Goal: Task Accomplishment & Management: Manage account settings

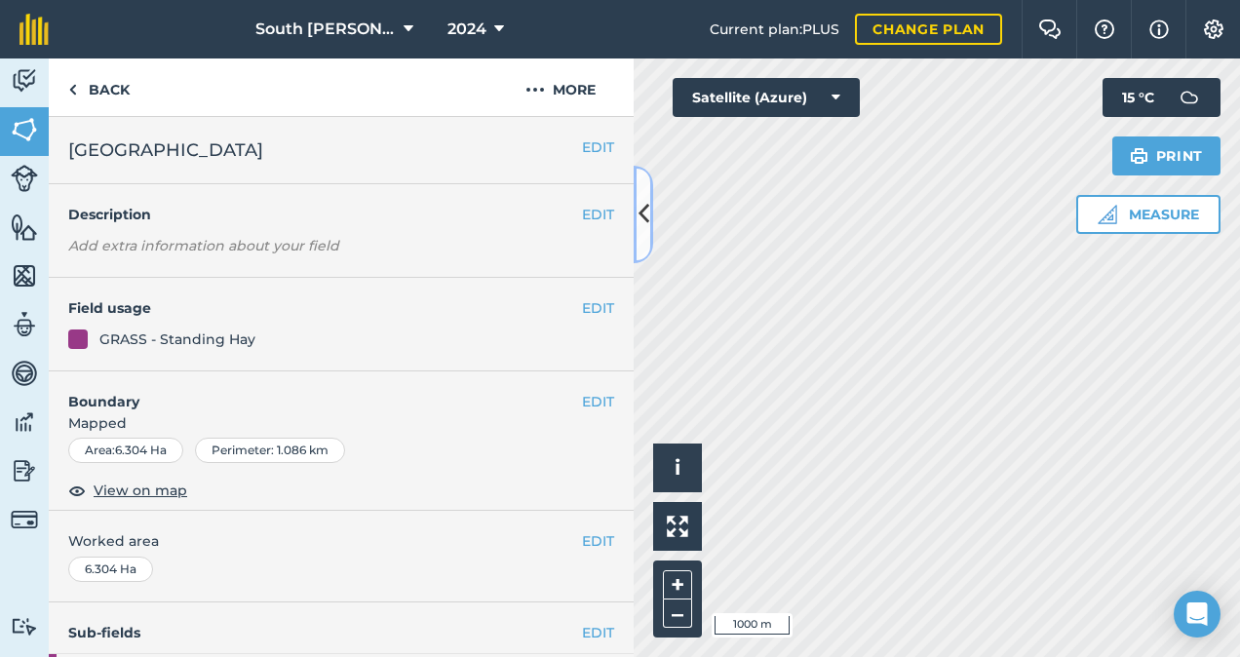
click at [638, 204] on icon at bounding box center [643, 214] width 11 height 34
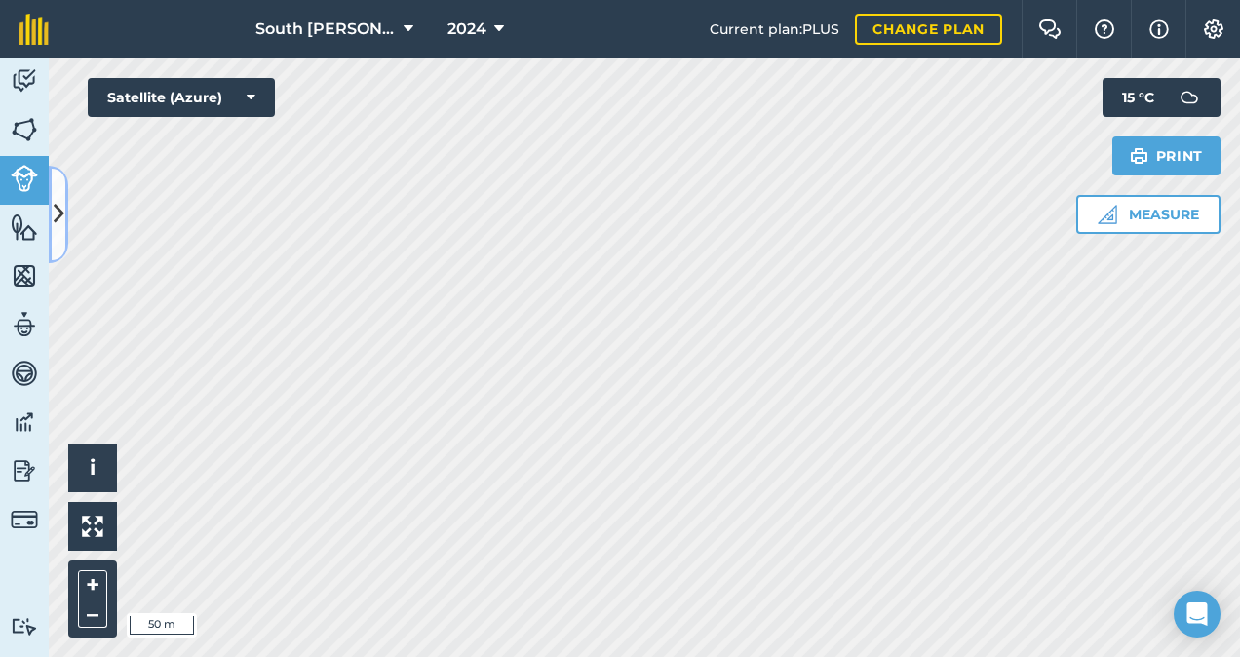
click at [56, 211] on icon at bounding box center [59, 214] width 11 height 34
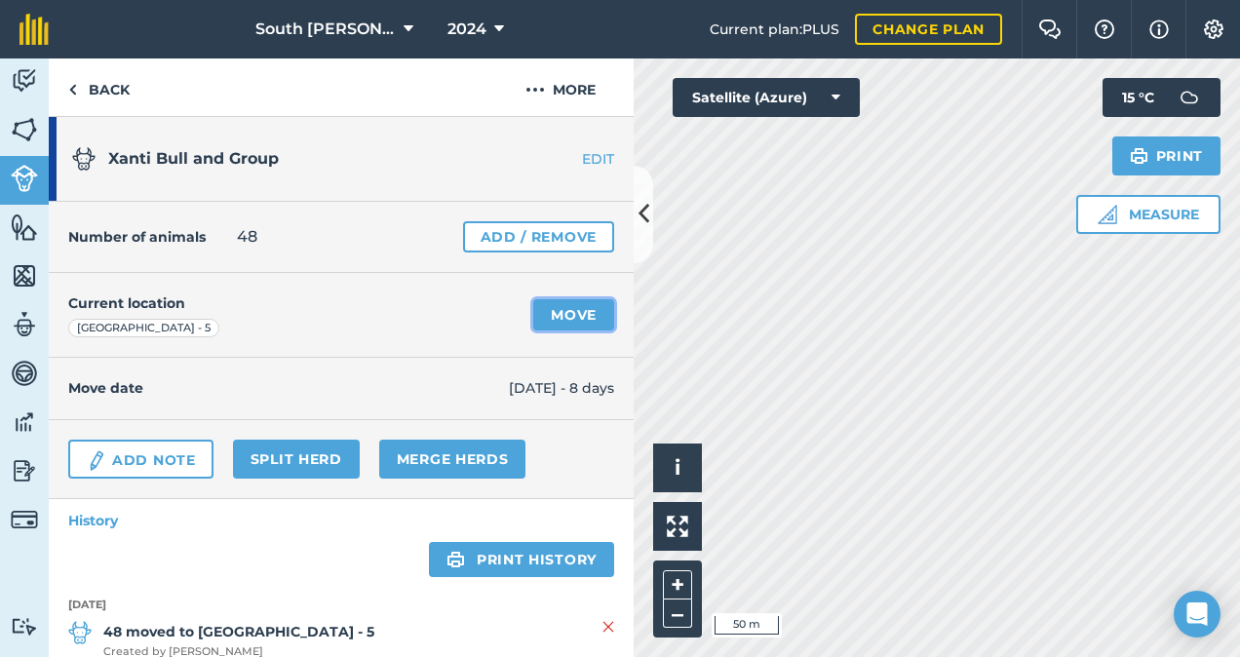
click at [556, 312] on link "Move" at bounding box center [573, 314] width 81 height 31
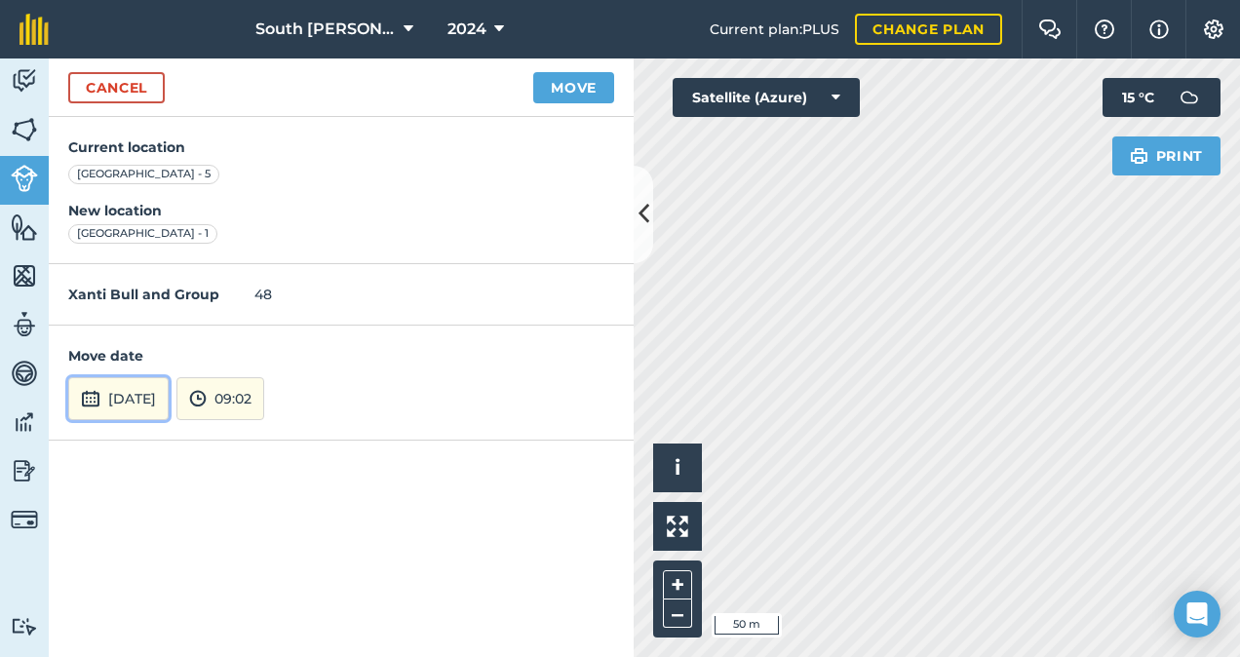
click at [169, 394] on button "[DATE]" at bounding box center [118, 398] width 100 height 43
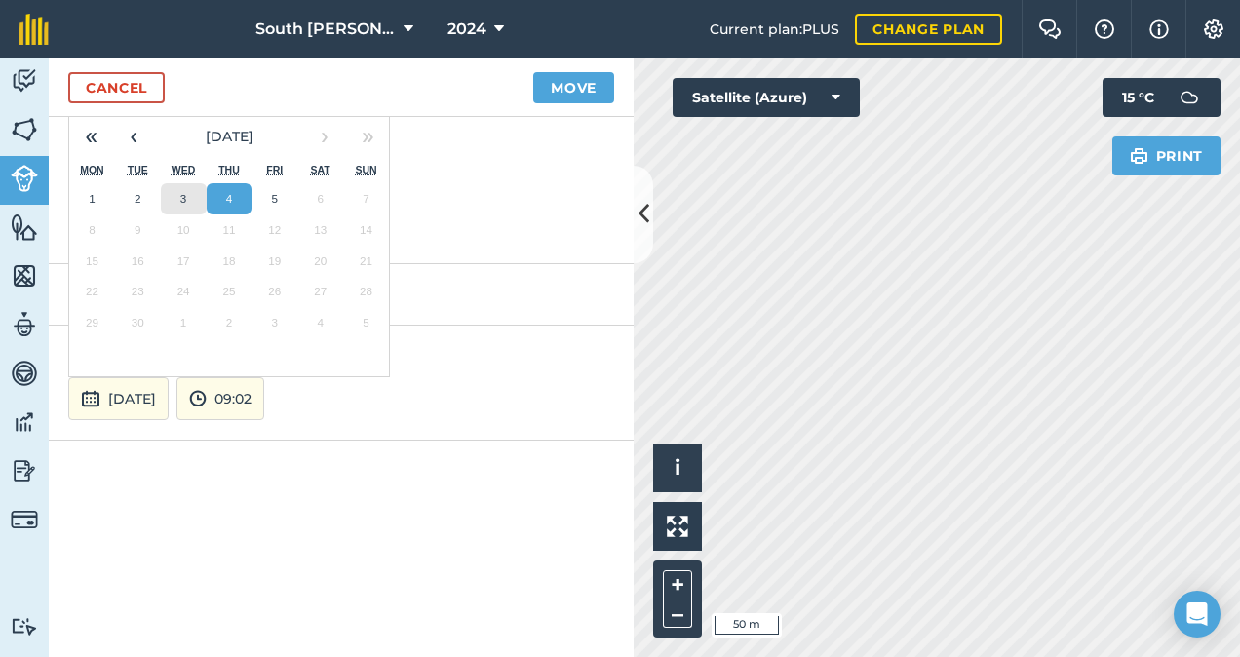
click at [176, 198] on button "3" at bounding box center [184, 198] width 46 height 31
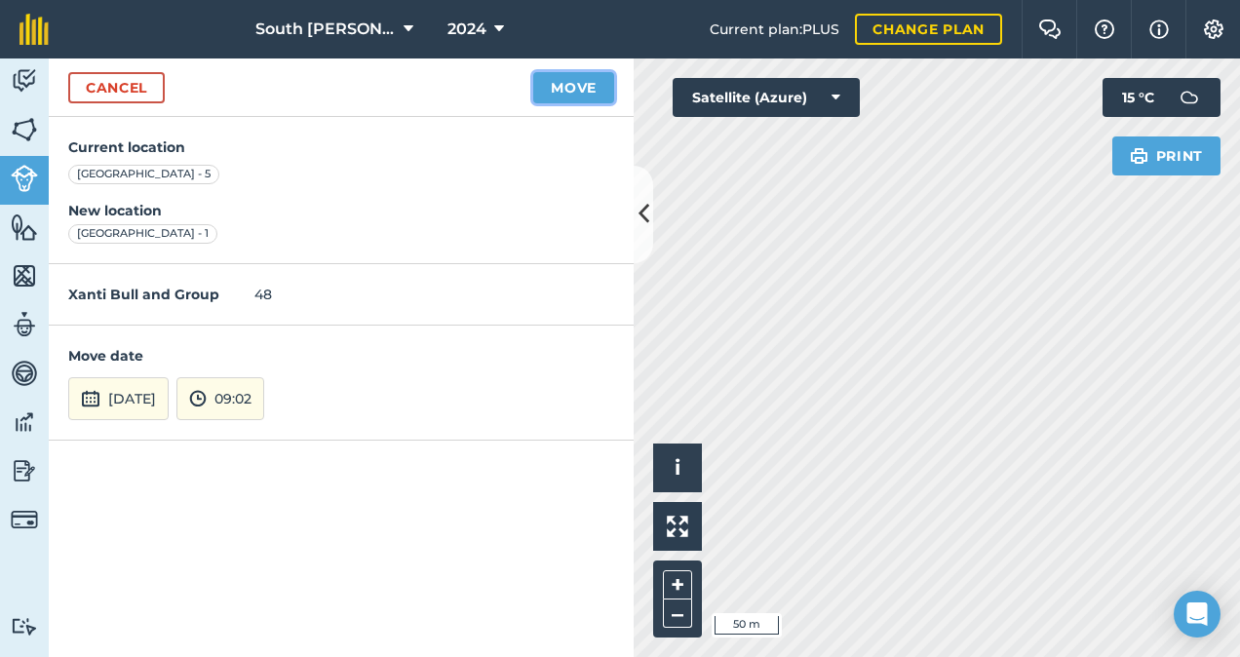
click at [584, 89] on button "Move" at bounding box center [573, 87] width 81 height 31
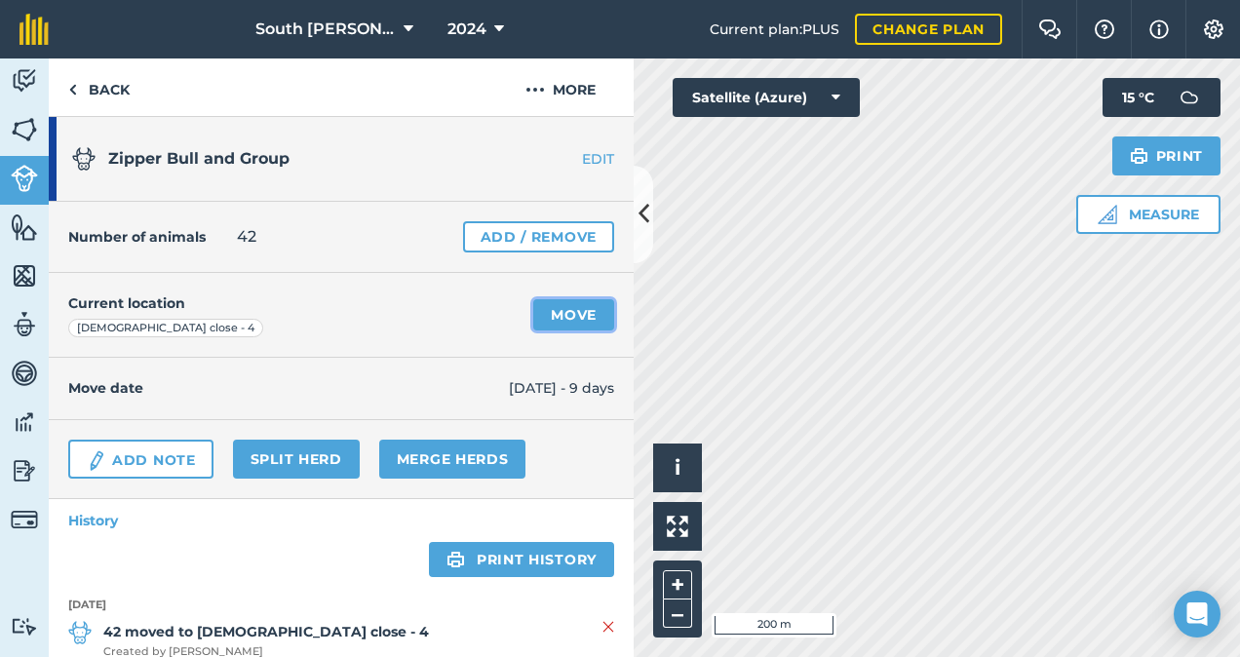
click at [564, 308] on link "Move" at bounding box center [573, 314] width 81 height 31
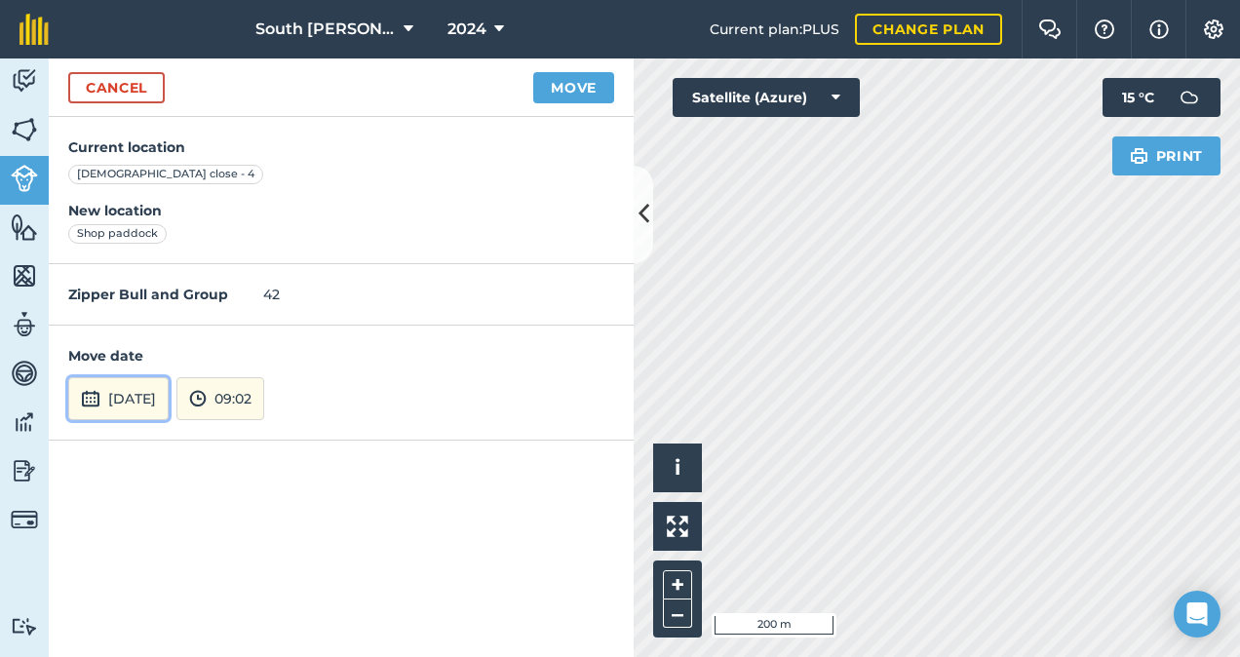
click at [167, 400] on button "[DATE]" at bounding box center [118, 398] width 100 height 43
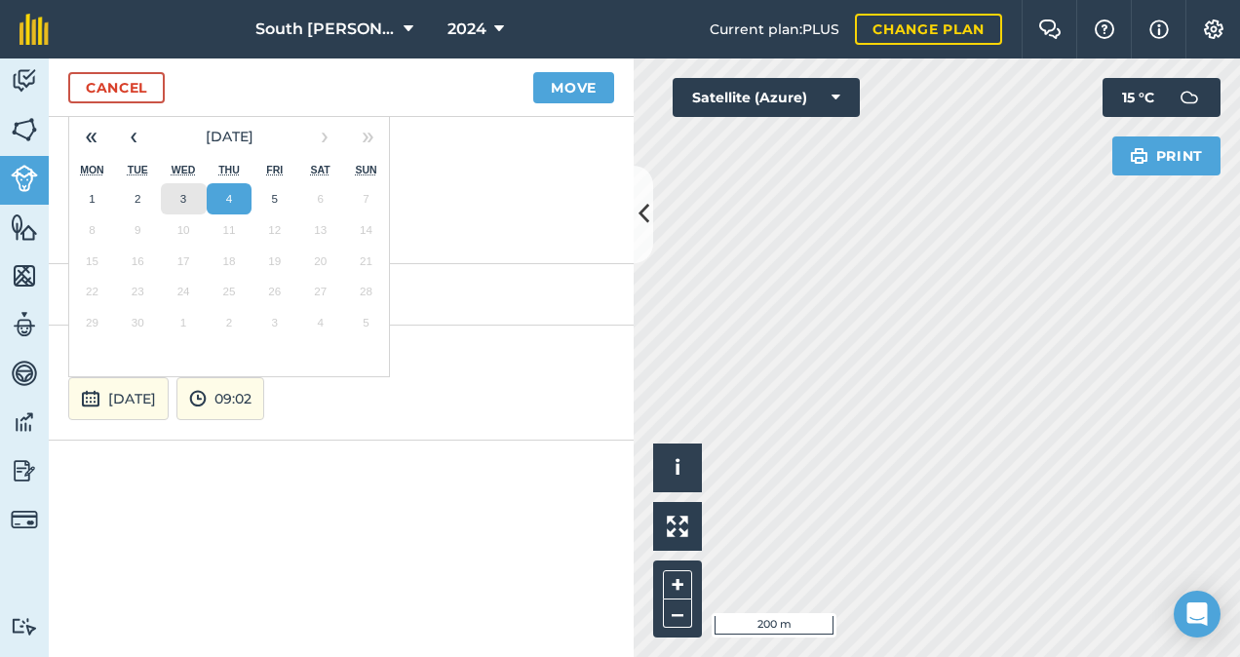
click at [173, 187] on button "3" at bounding box center [184, 198] width 46 height 31
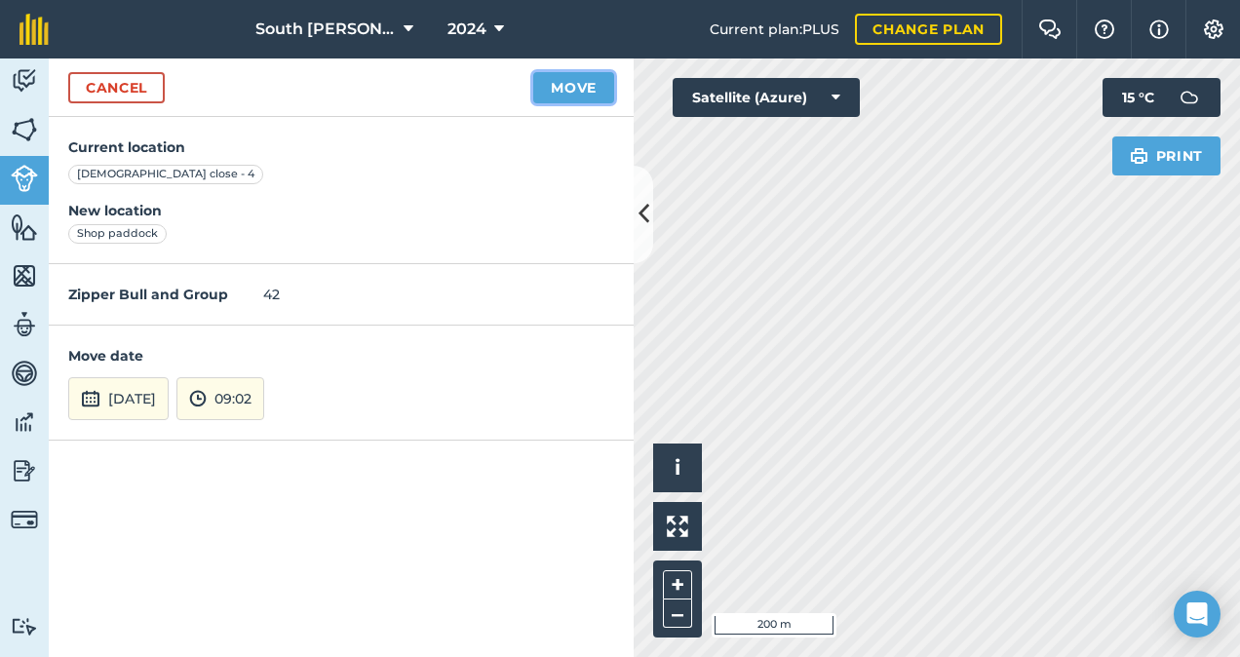
click at [583, 82] on button "Move" at bounding box center [573, 87] width 81 height 31
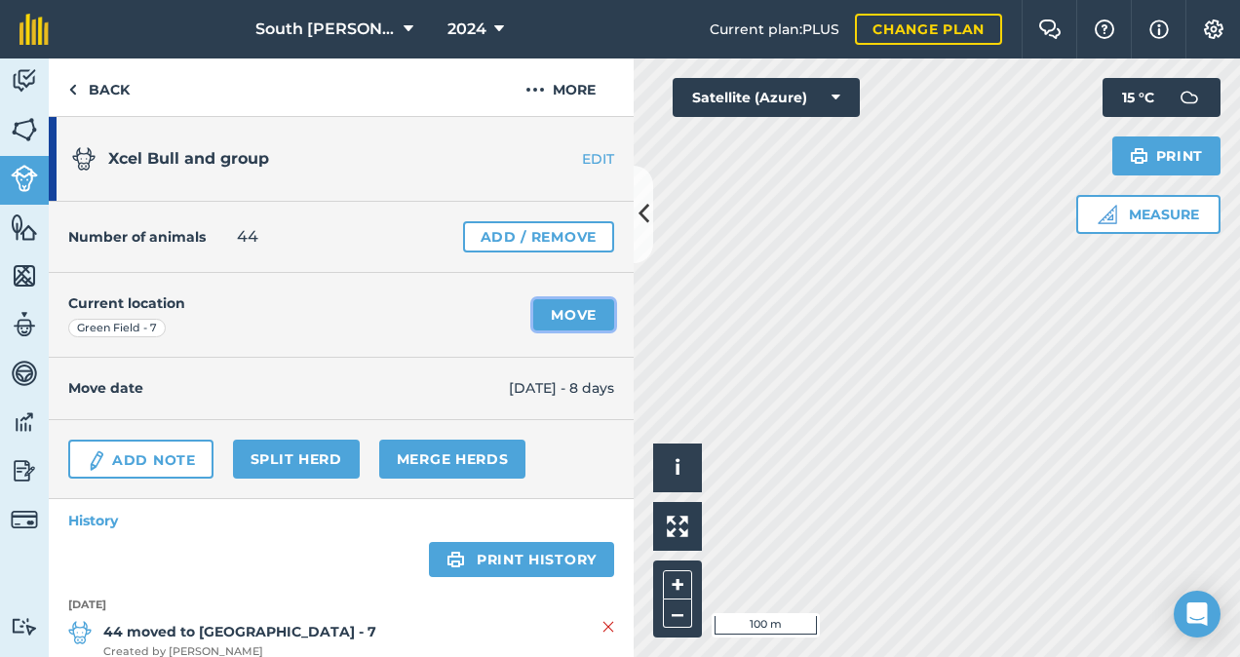
click at [579, 319] on link "Move" at bounding box center [573, 314] width 81 height 31
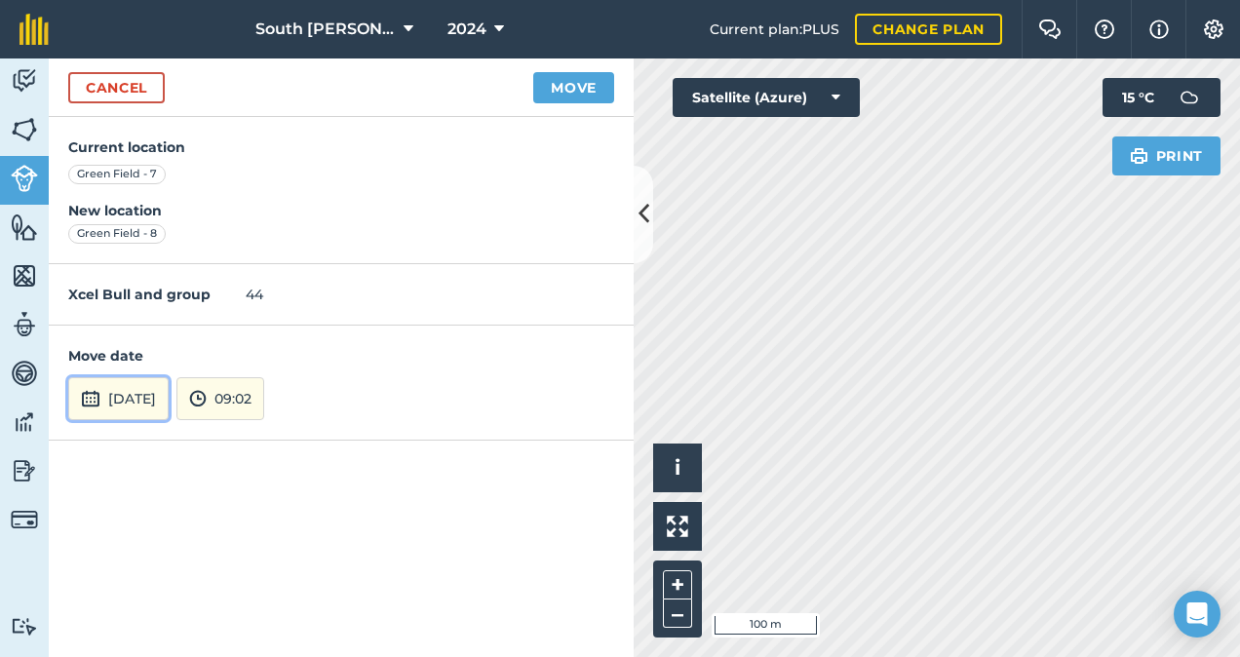
click at [154, 404] on button "[DATE]" at bounding box center [118, 398] width 100 height 43
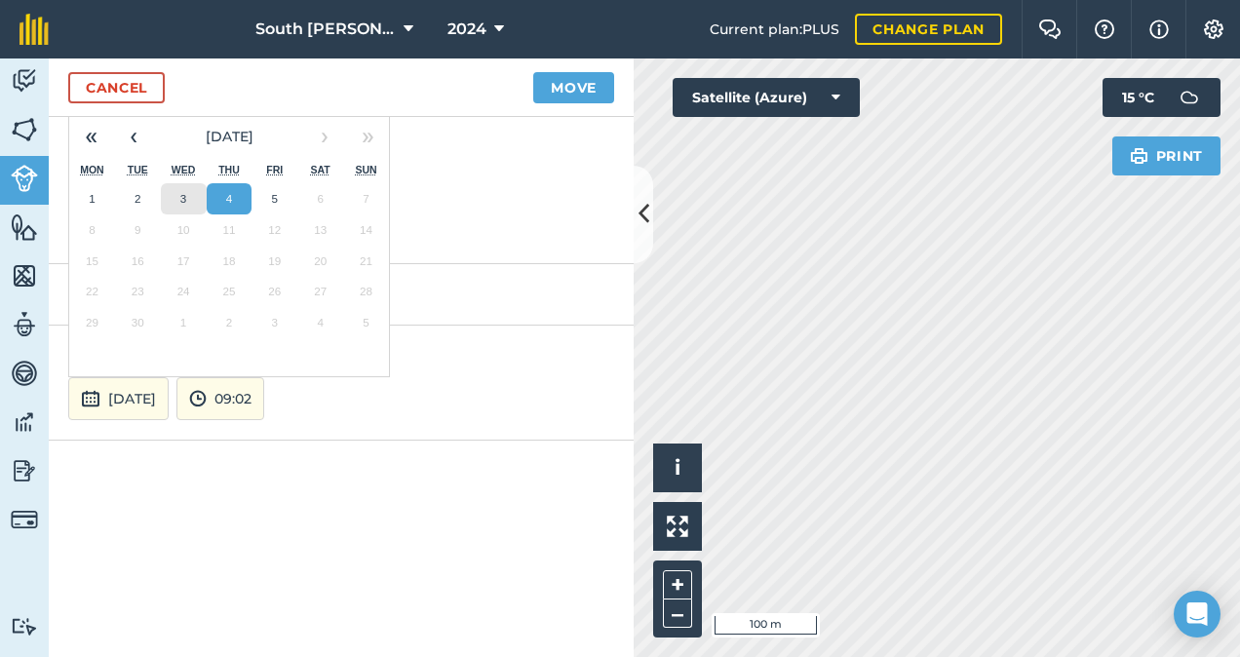
click at [177, 197] on button "3" at bounding box center [184, 198] width 46 height 31
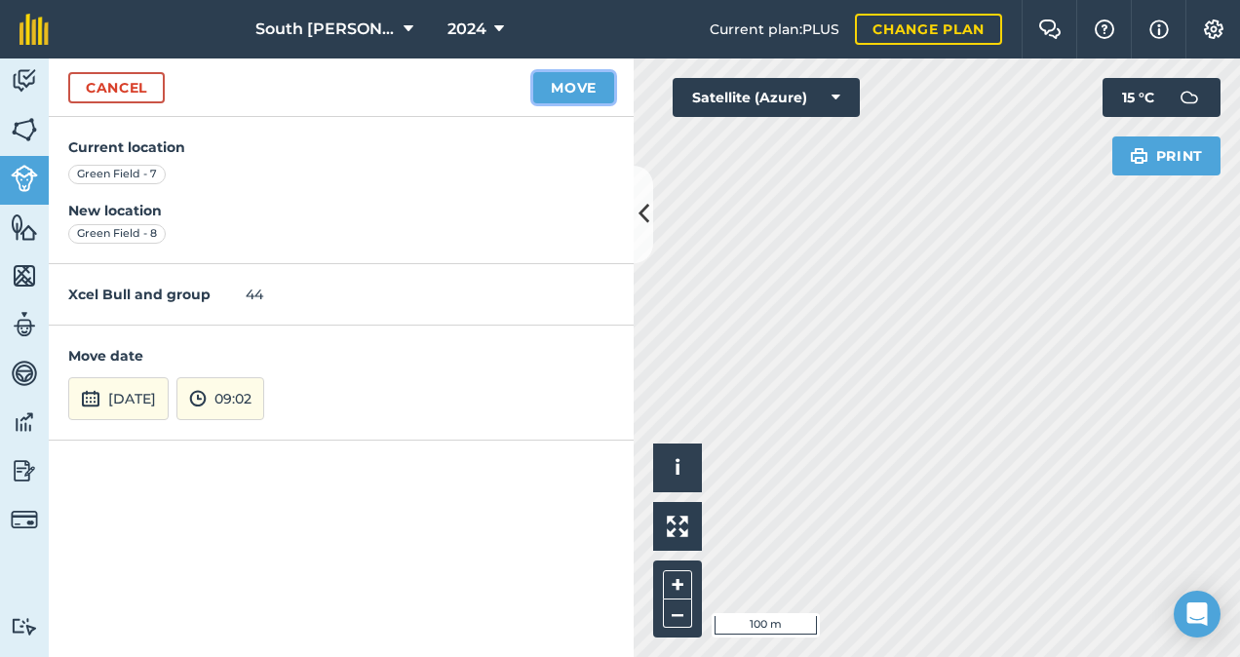
click at [548, 90] on button "Move" at bounding box center [573, 87] width 81 height 31
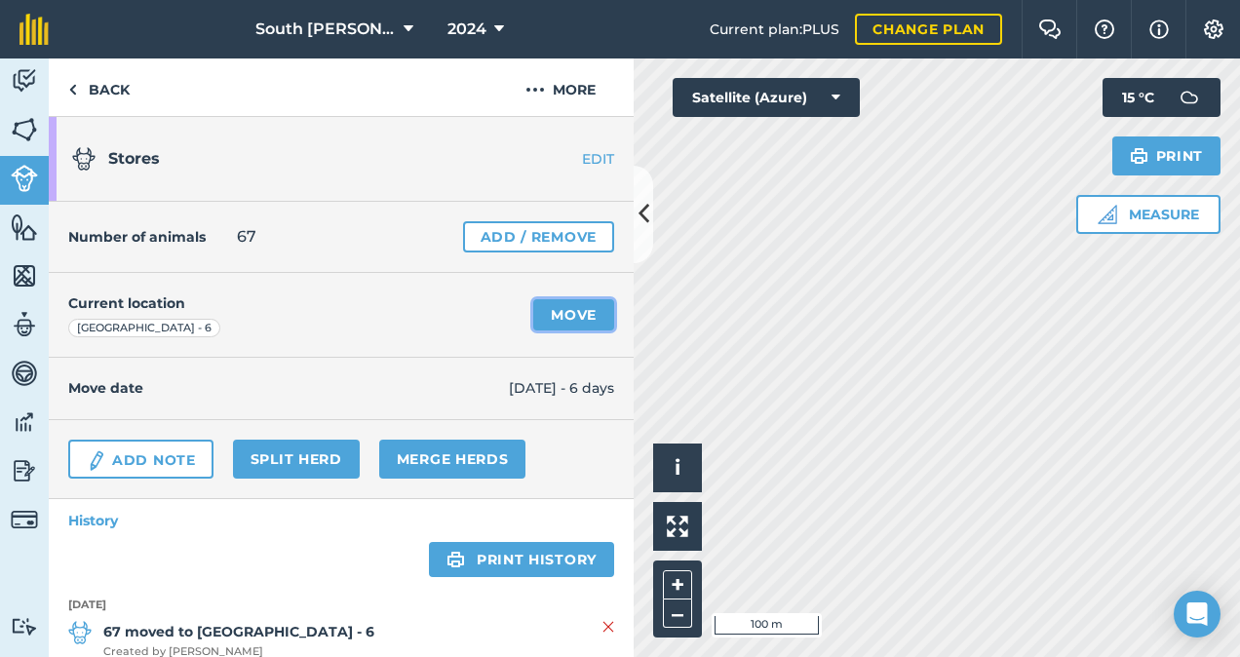
click at [565, 312] on link "Move" at bounding box center [573, 314] width 81 height 31
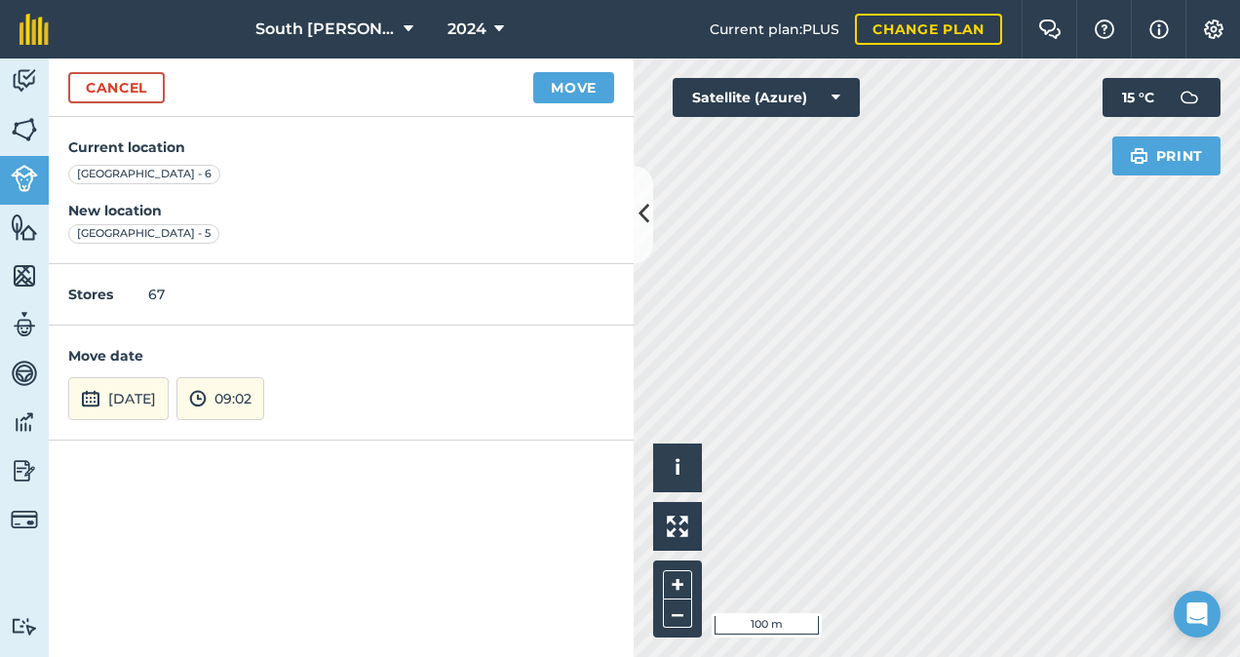
click at [146, 419] on div "Move date [DATE] 09:02" at bounding box center [341, 383] width 585 height 114
click at [147, 405] on button "[DATE]" at bounding box center [118, 398] width 100 height 43
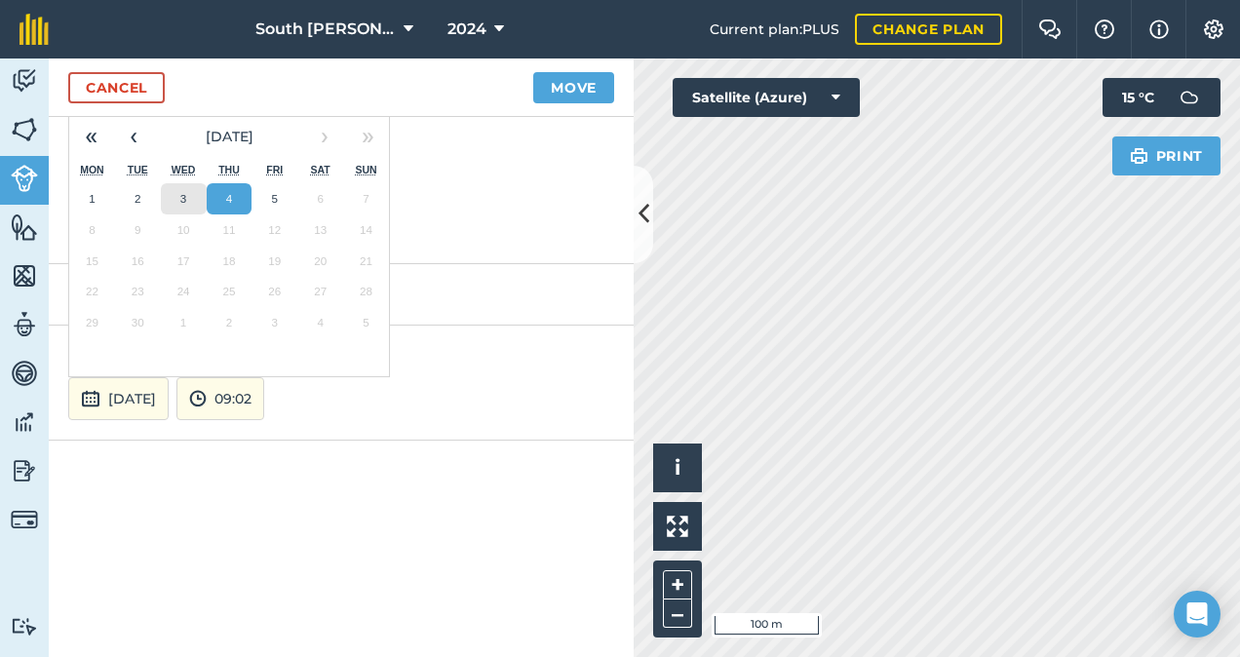
click at [185, 195] on abbr "3" at bounding box center [183, 198] width 6 height 13
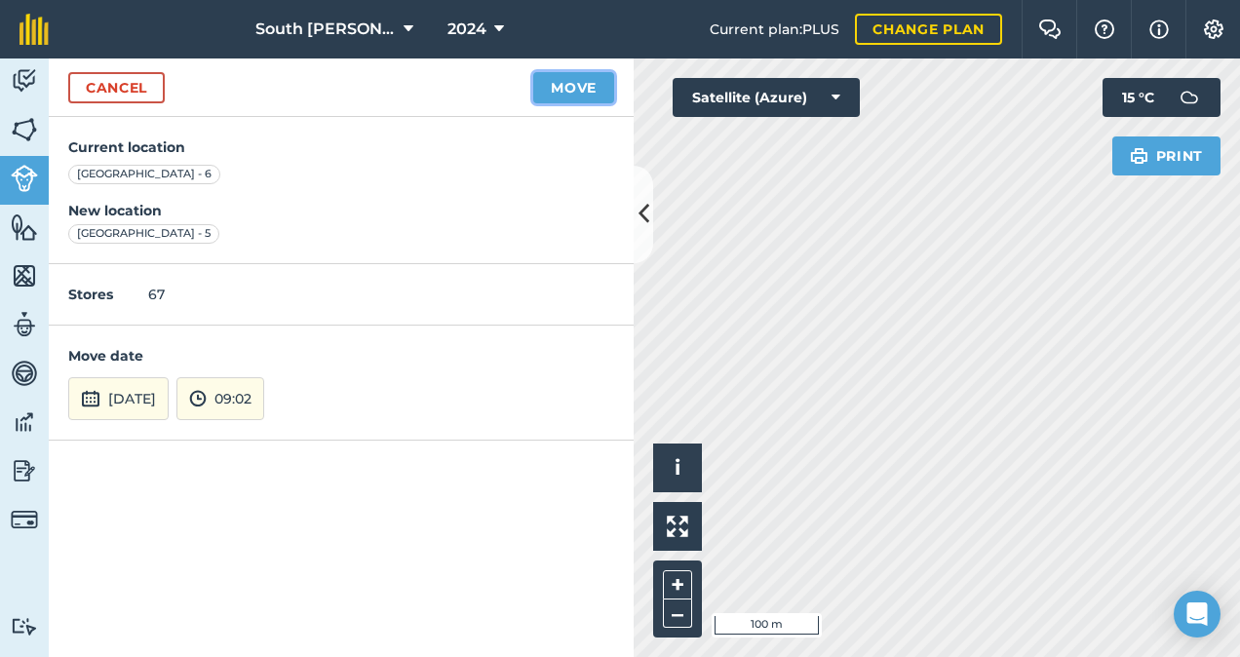
click at [579, 74] on button "Move" at bounding box center [573, 87] width 81 height 31
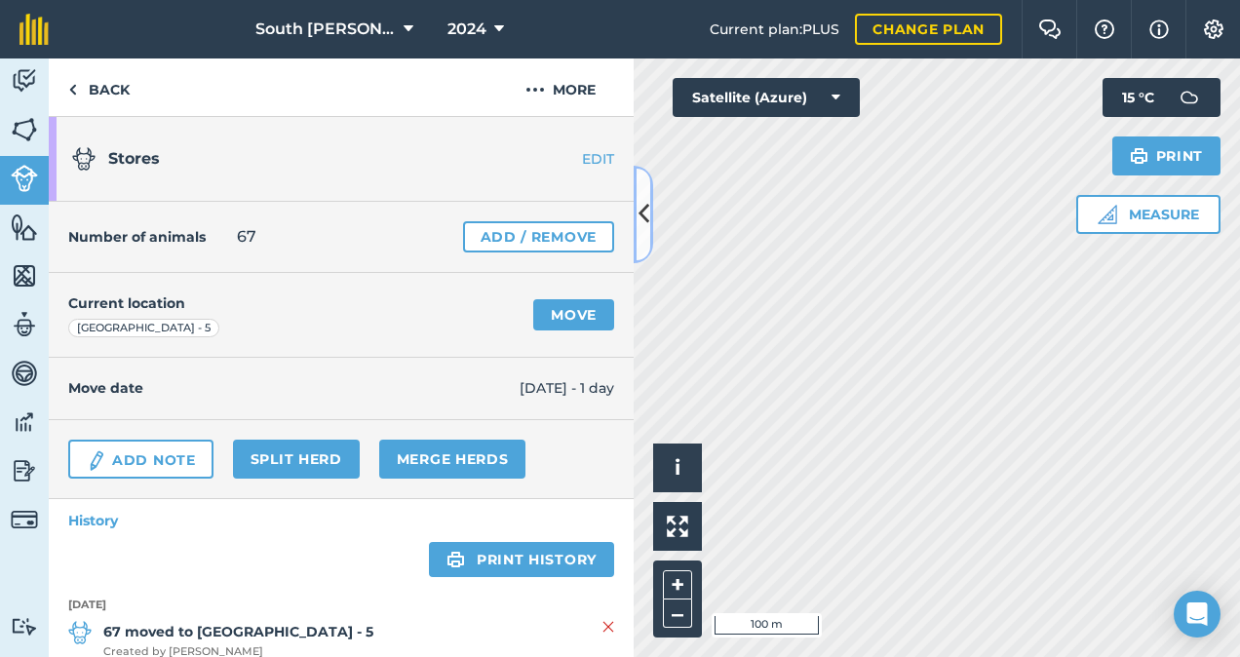
click at [641, 207] on icon at bounding box center [643, 214] width 11 height 34
